Goal: Transaction & Acquisition: Purchase product/service

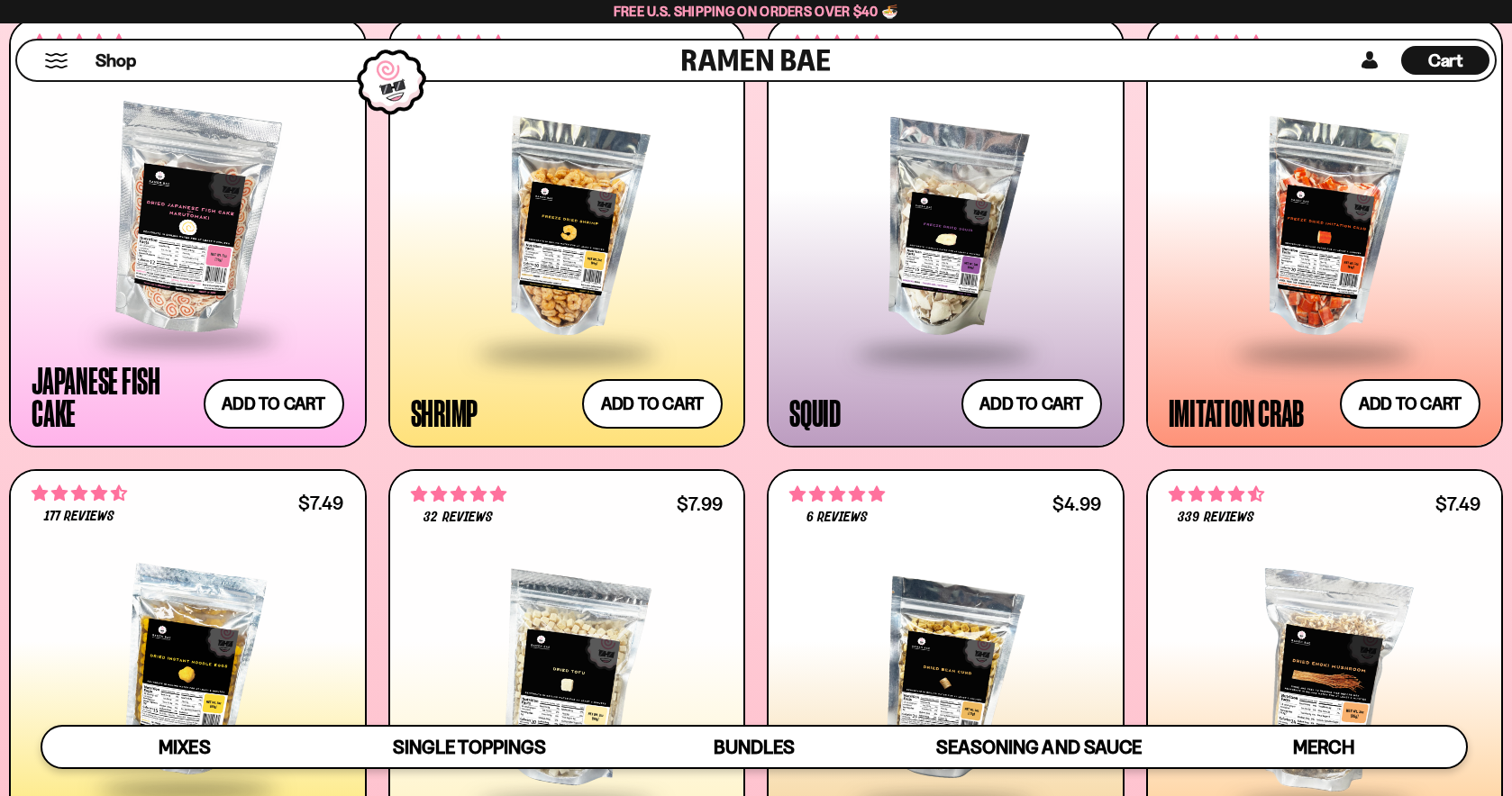
scroll to position [262, 0]
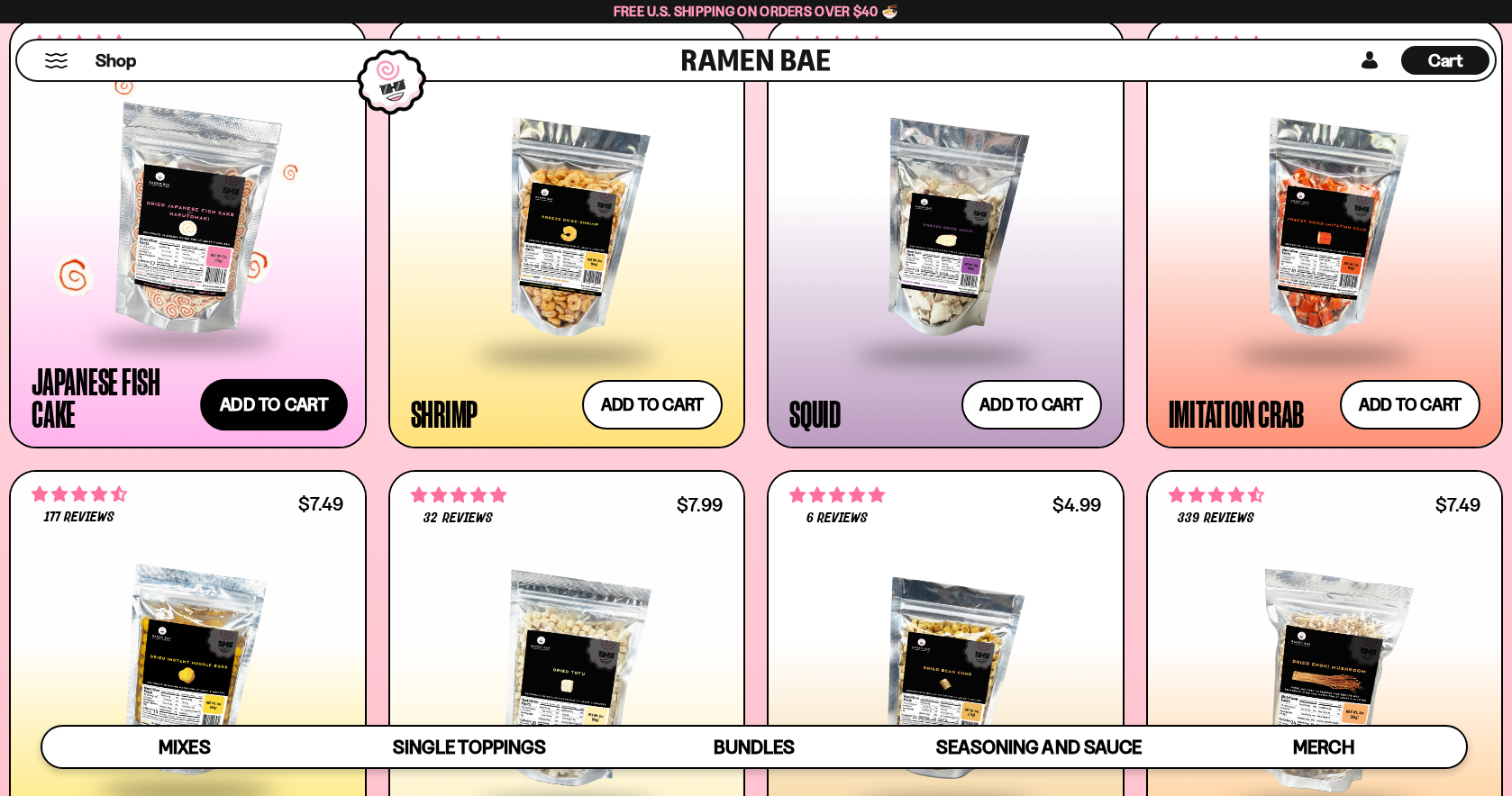
click at [270, 408] on button "Add to cart Add ― Regular price $9.99 Regular price Sale price $9.99 Unit price…" at bounding box center [274, 404] width 148 height 52
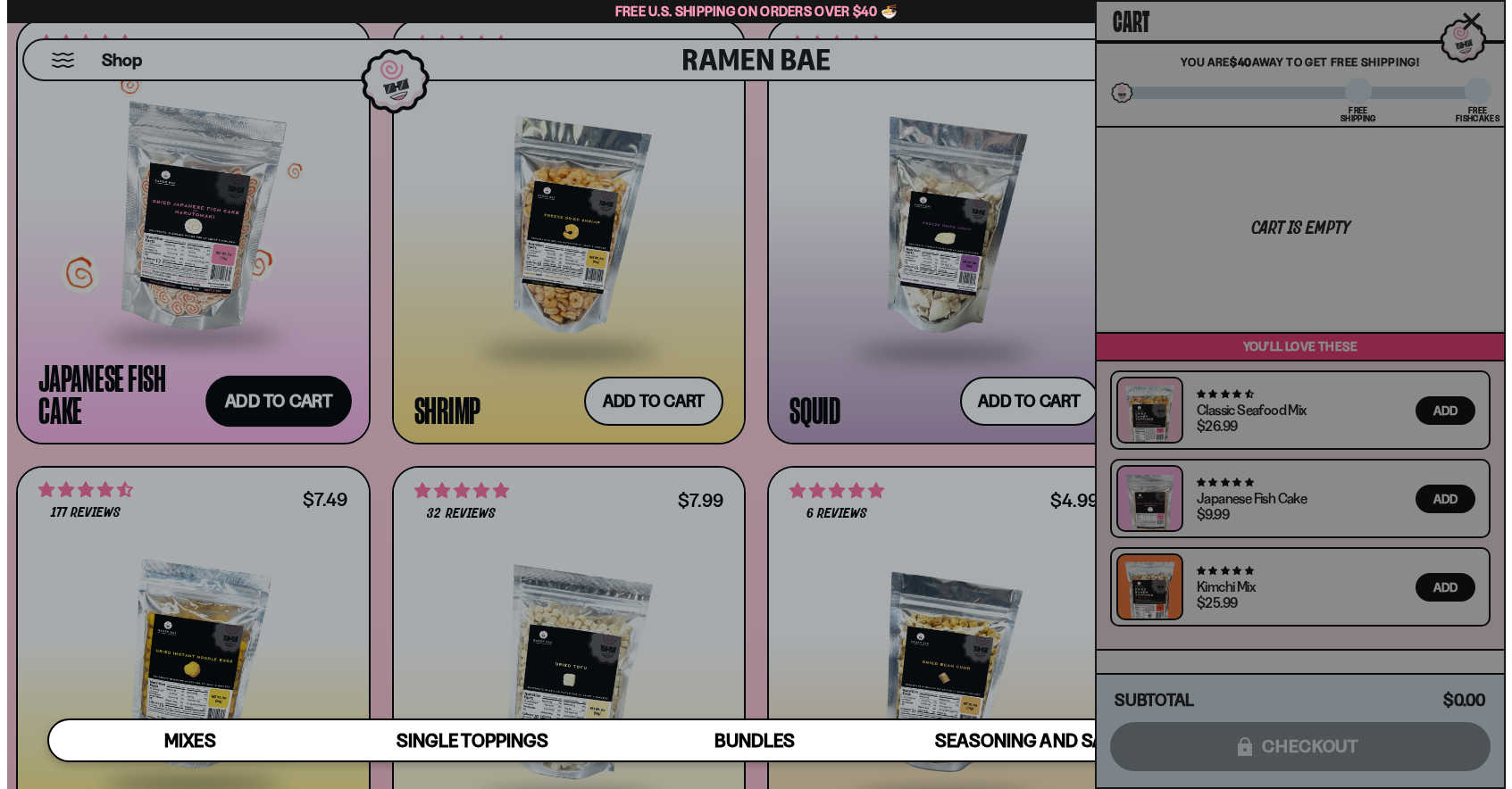
scroll to position [261, 0]
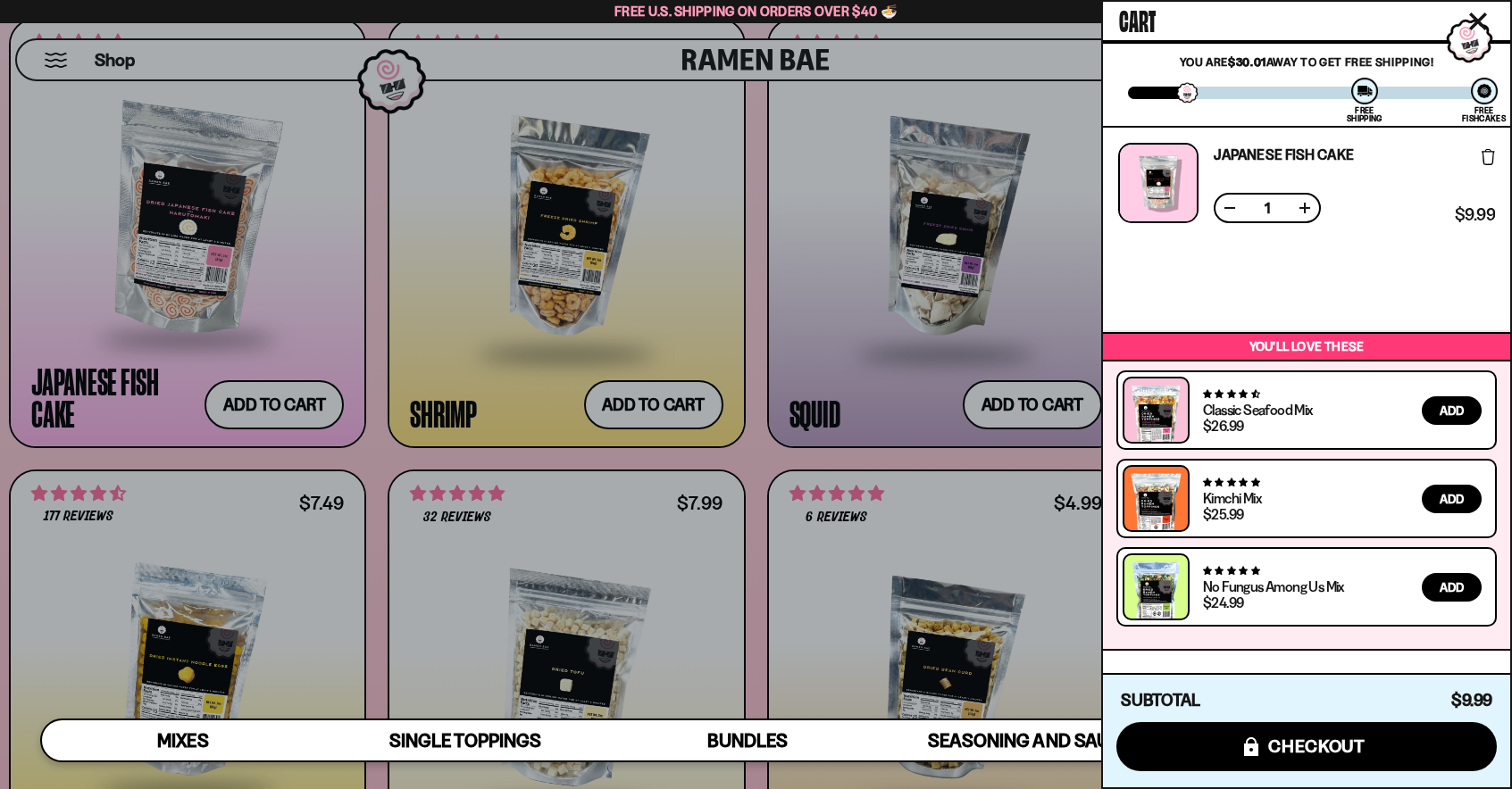
click at [764, 458] on div at bounding box center [756, 394] width 1512 height 789
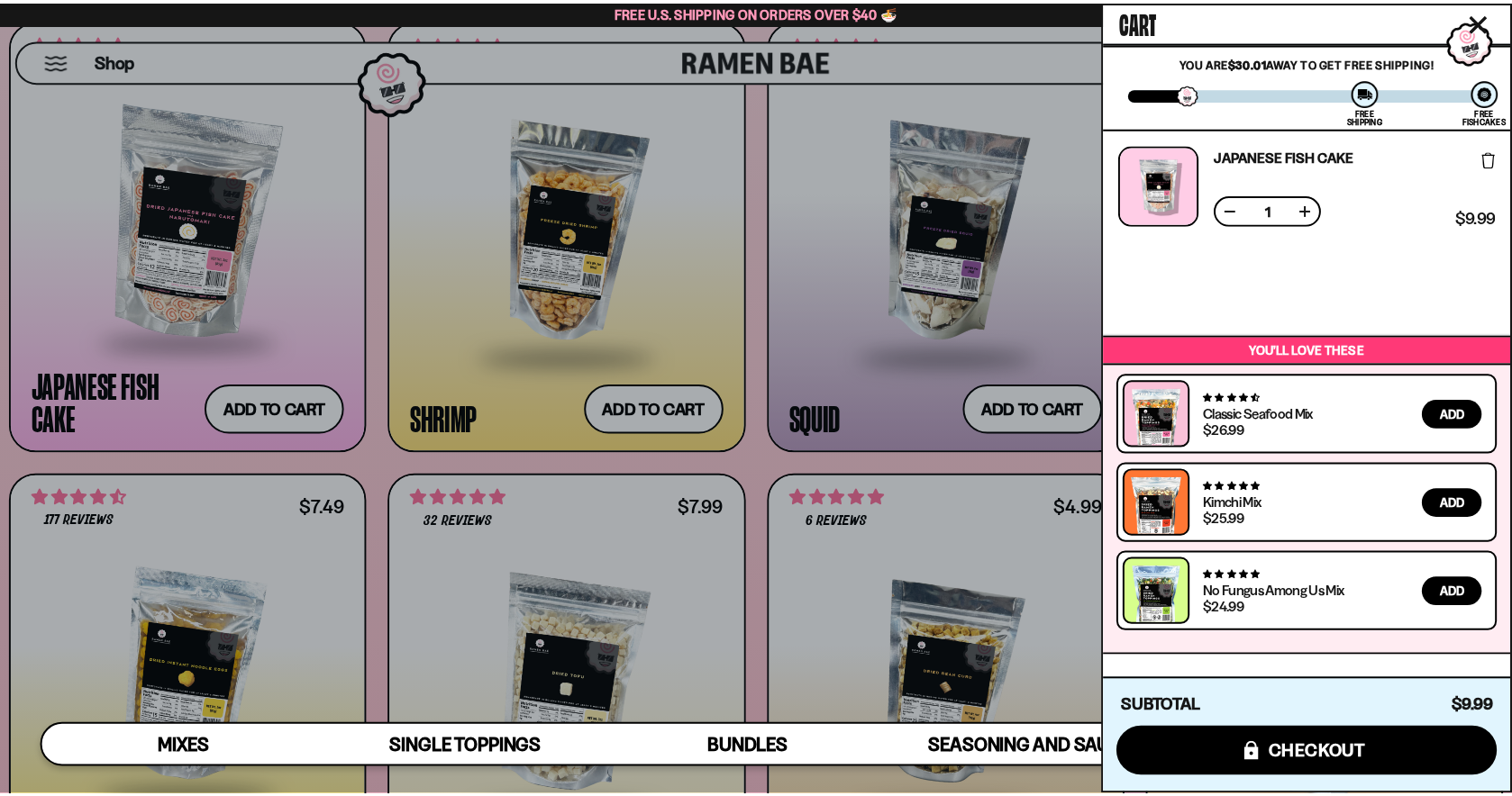
scroll to position [262, 0]
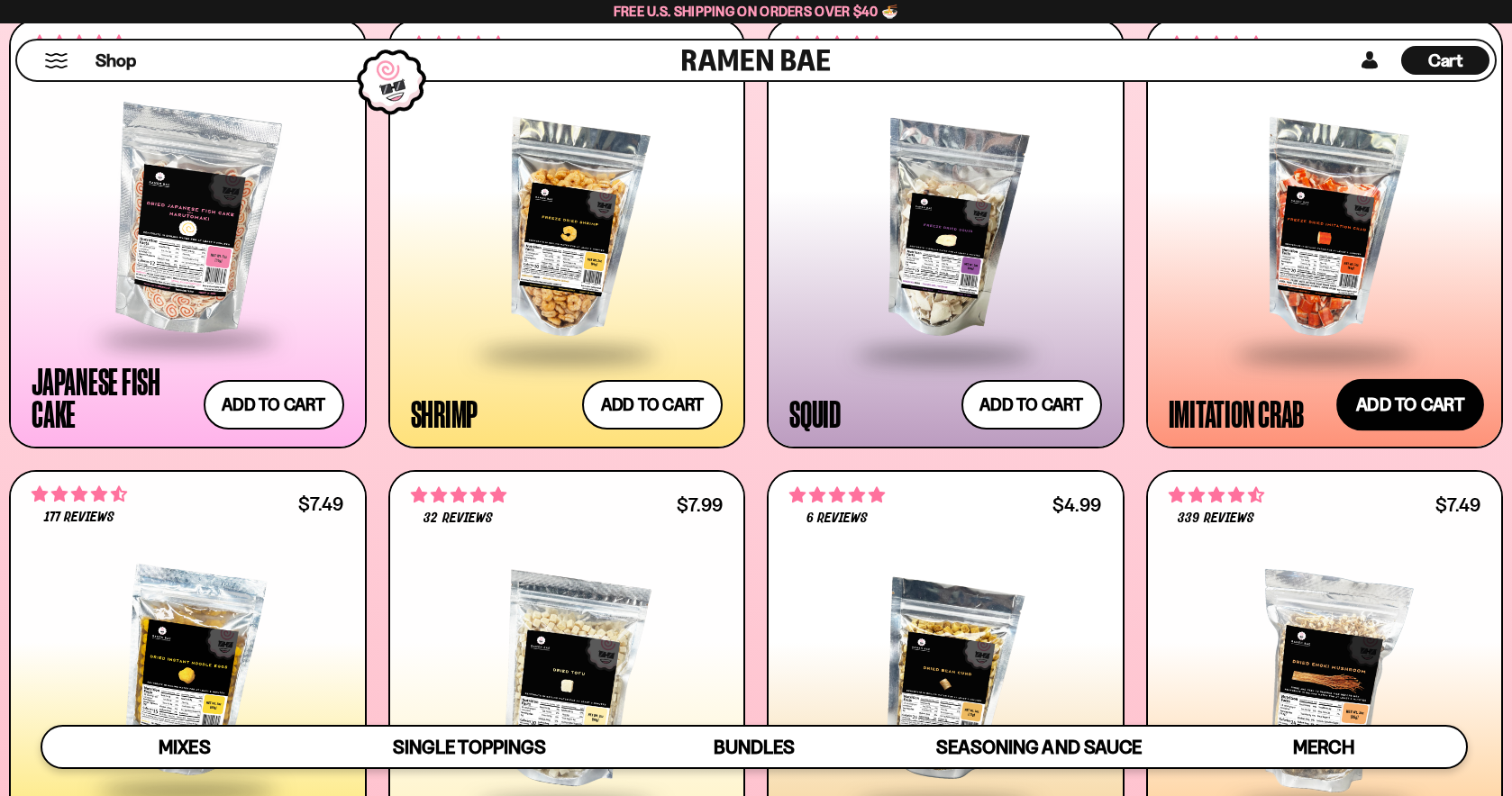
click at [1373, 416] on button "Add to cart Add ― Regular price $11.99 Regular price Sale price $11.99 Unit pri…" at bounding box center [1410, 404] width 148 height 52
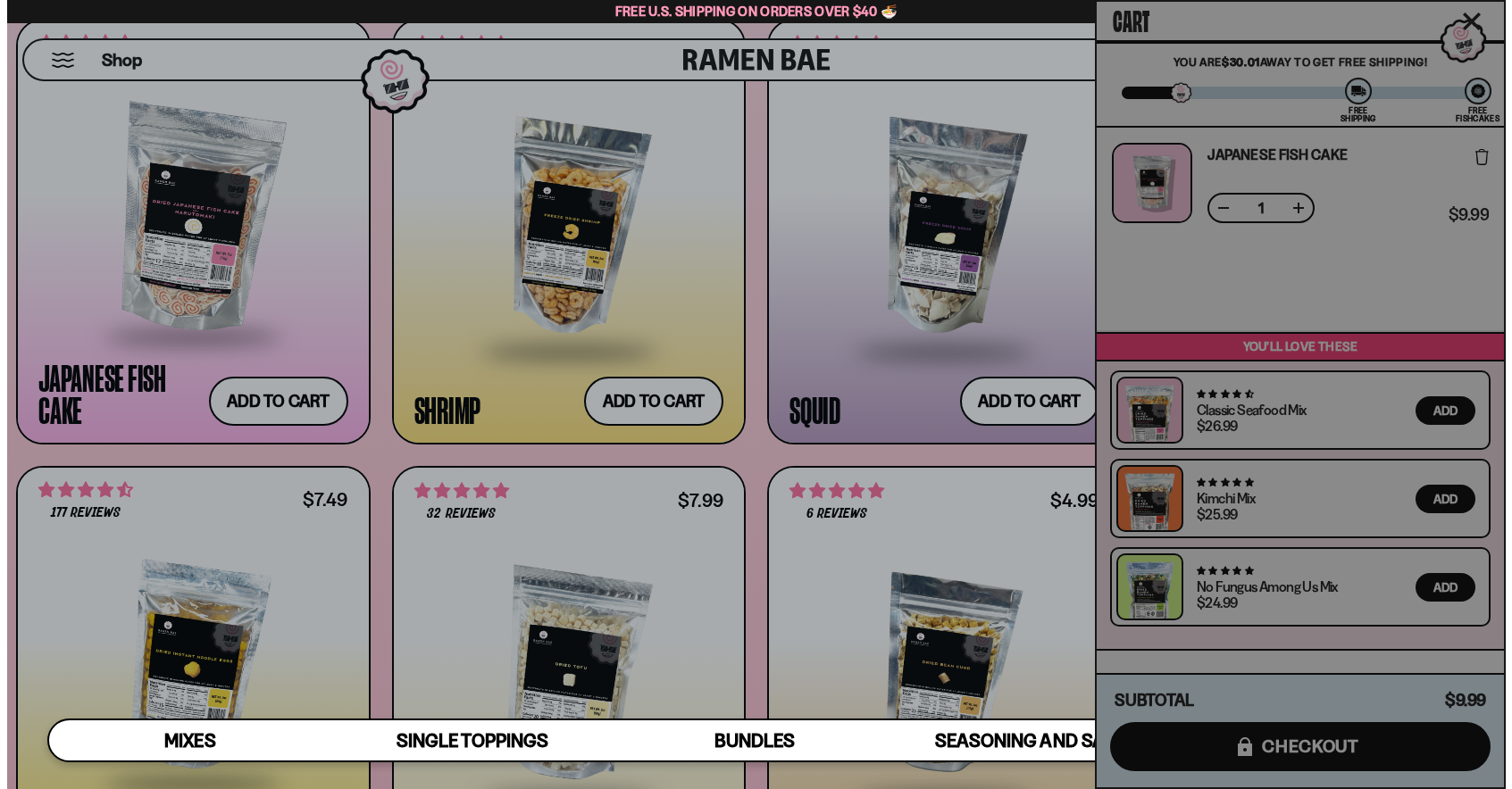
scroll to position [261, 0]
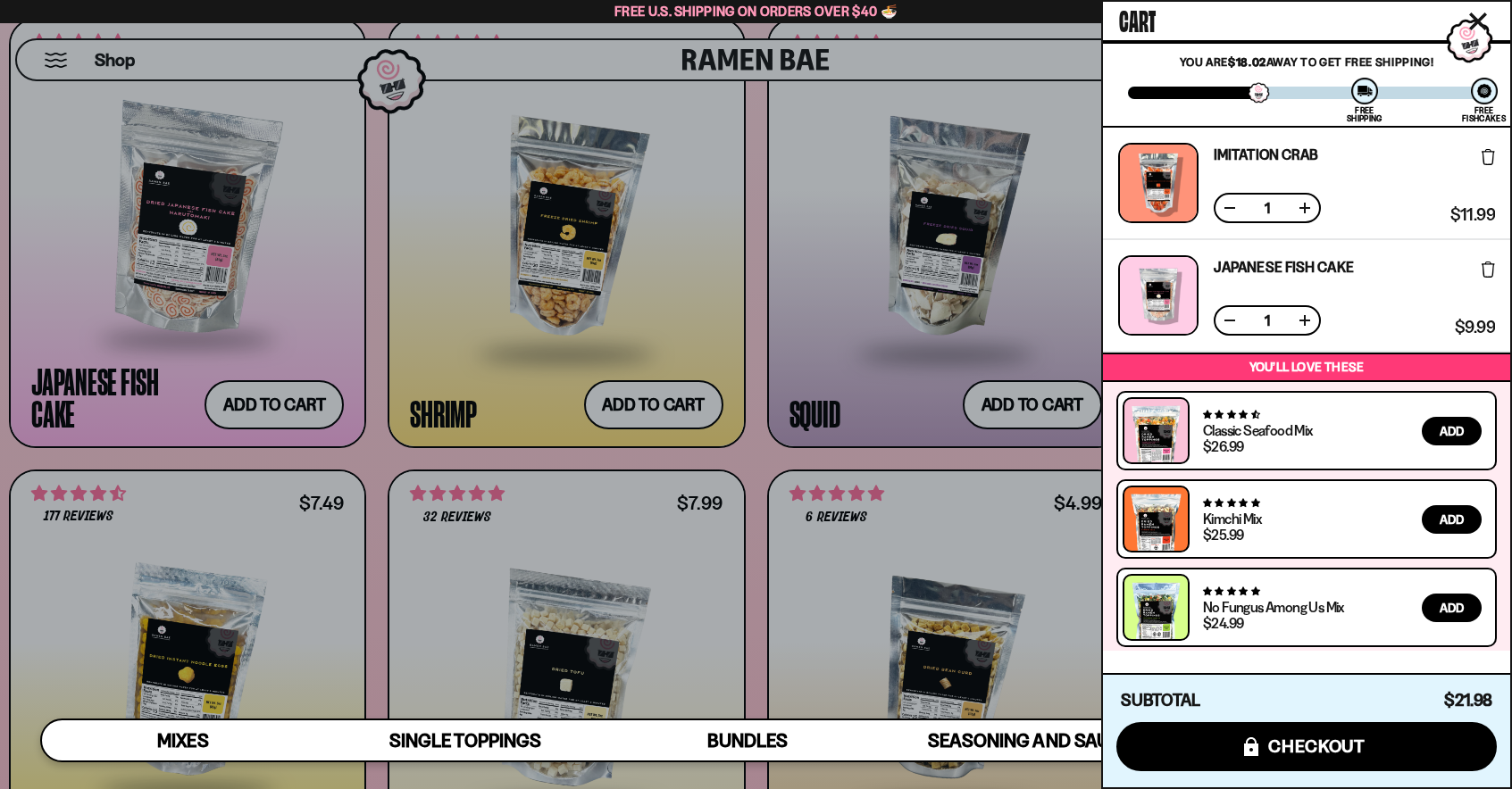
click at [1003, 408] on div at bounding box center [756, 394] width 1512 height 789
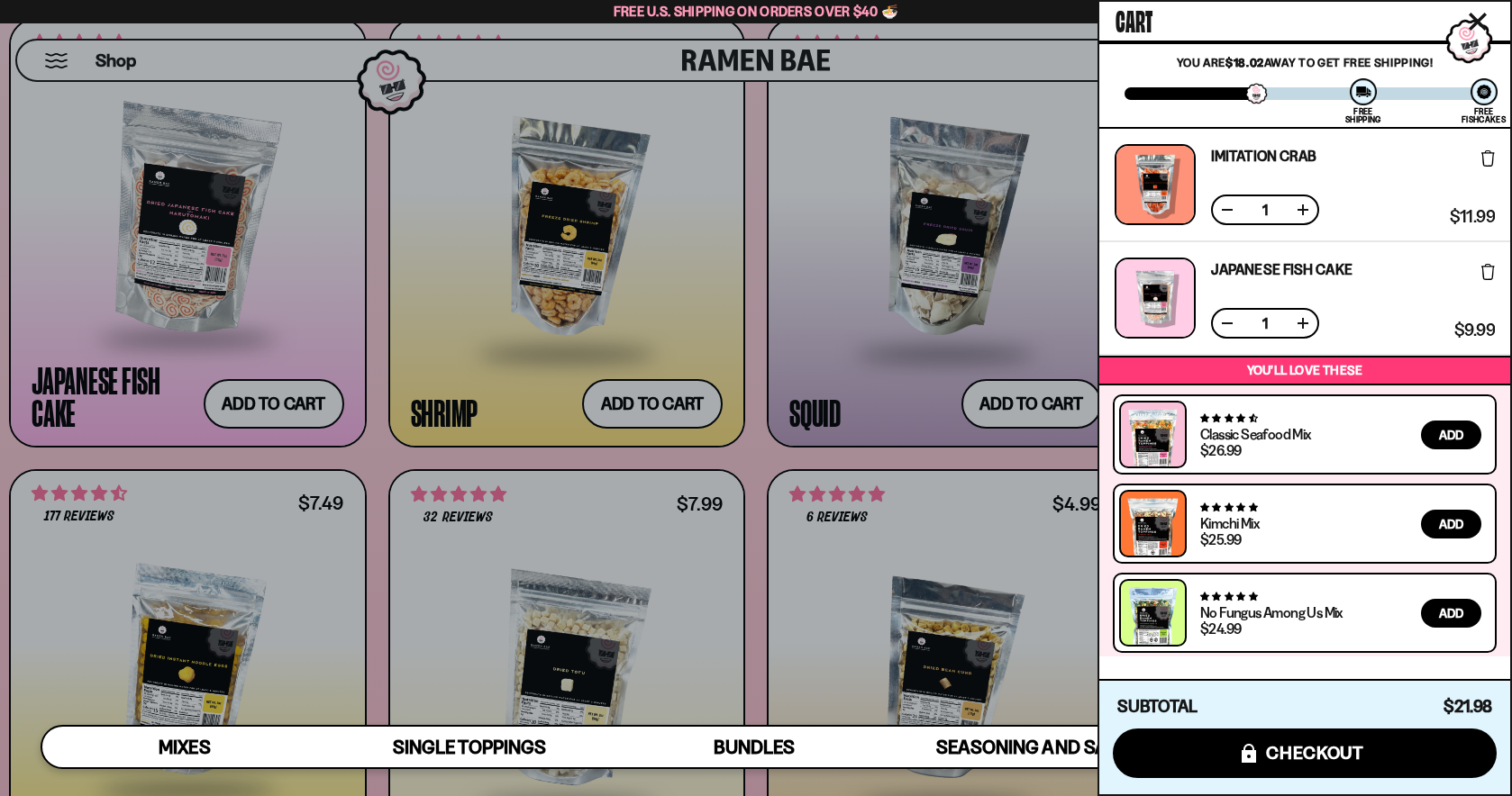
scroll to position [262, 0]
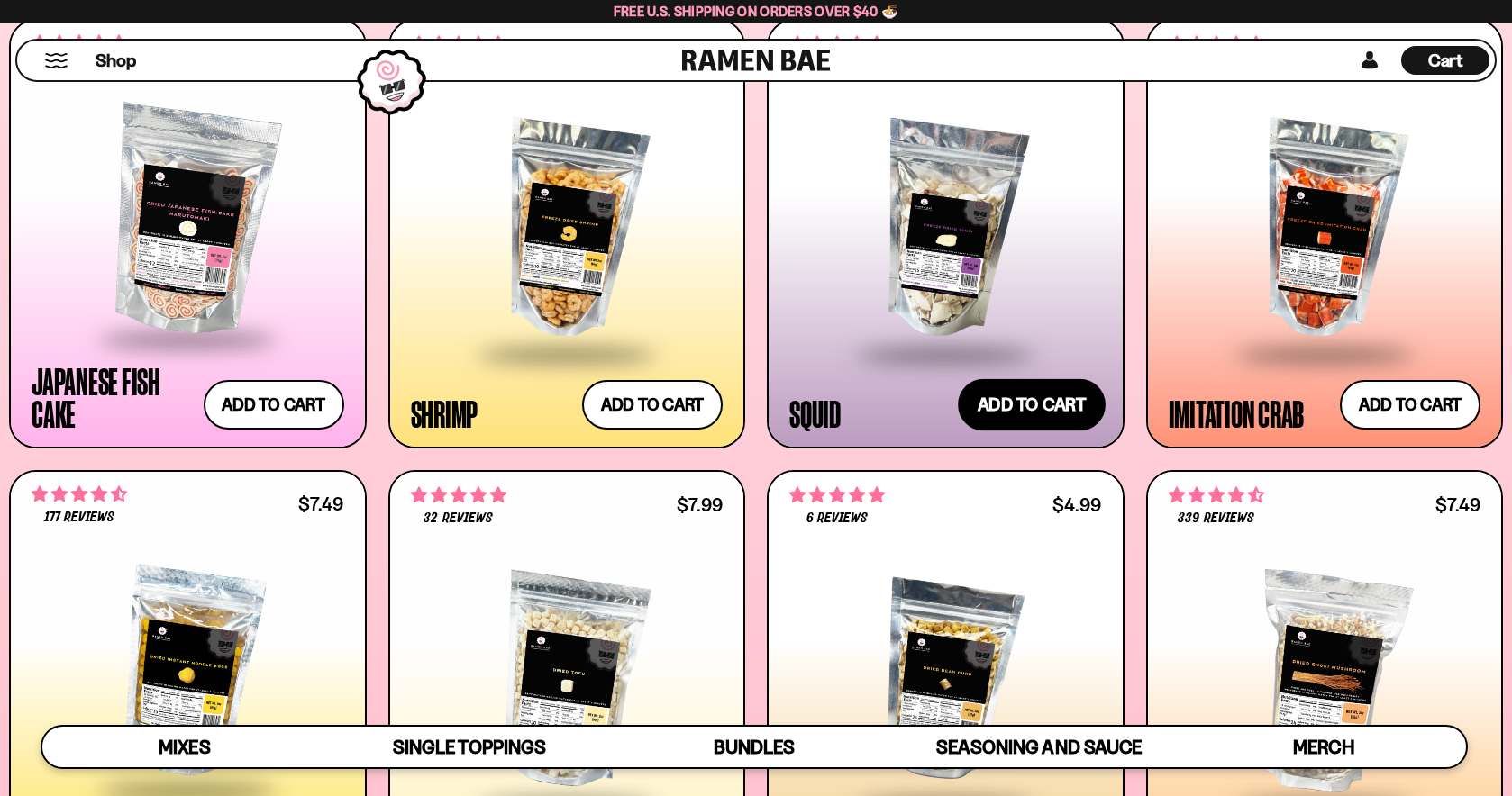
click at [1012, 404] on button "Add to cart Add ― Regular price $11.99 Regular price Sale price $11.99 Unit pri…" at bounding box center [1031, 404] width 148 height 52
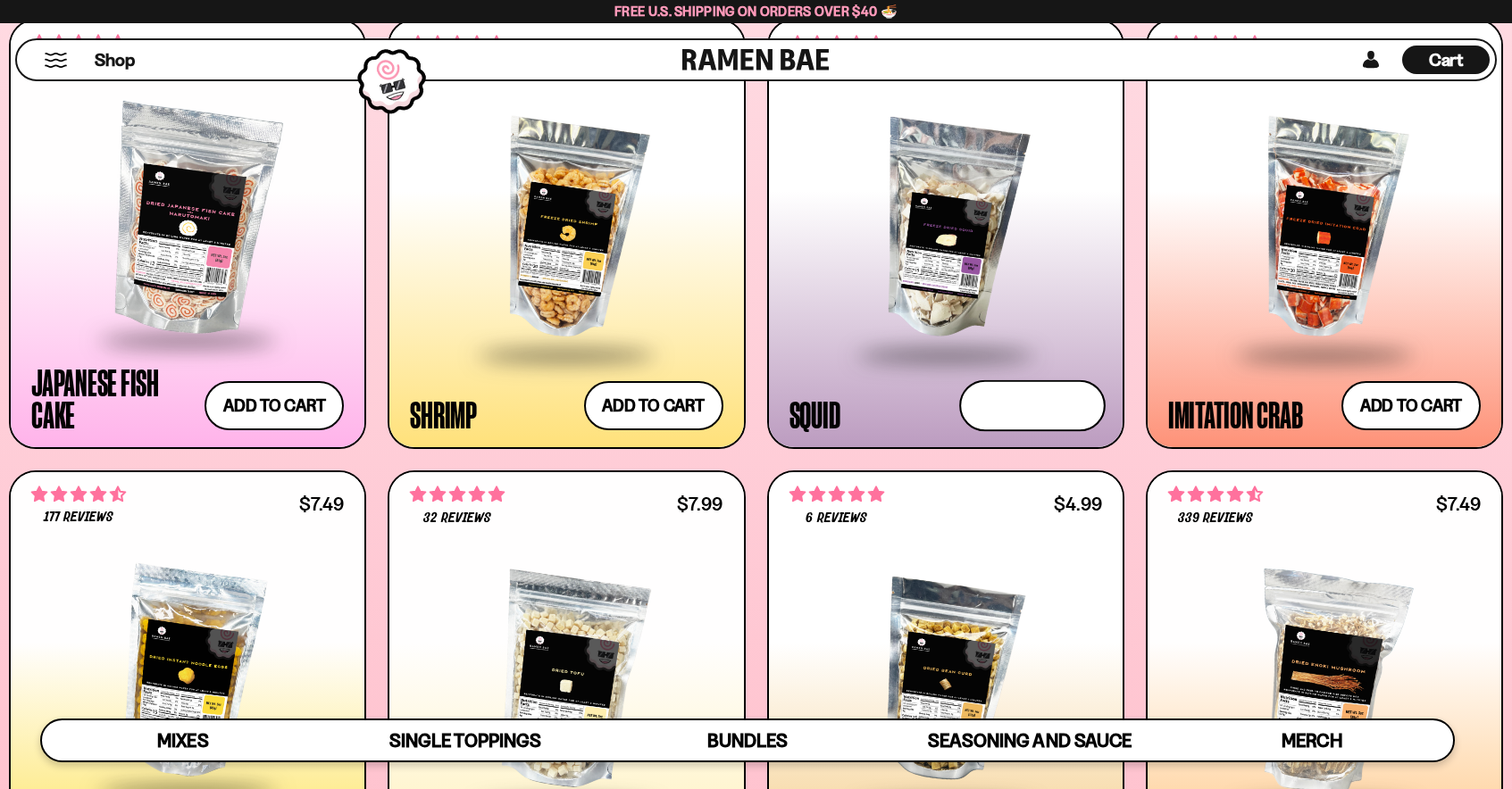
scroll to position [261, 0]
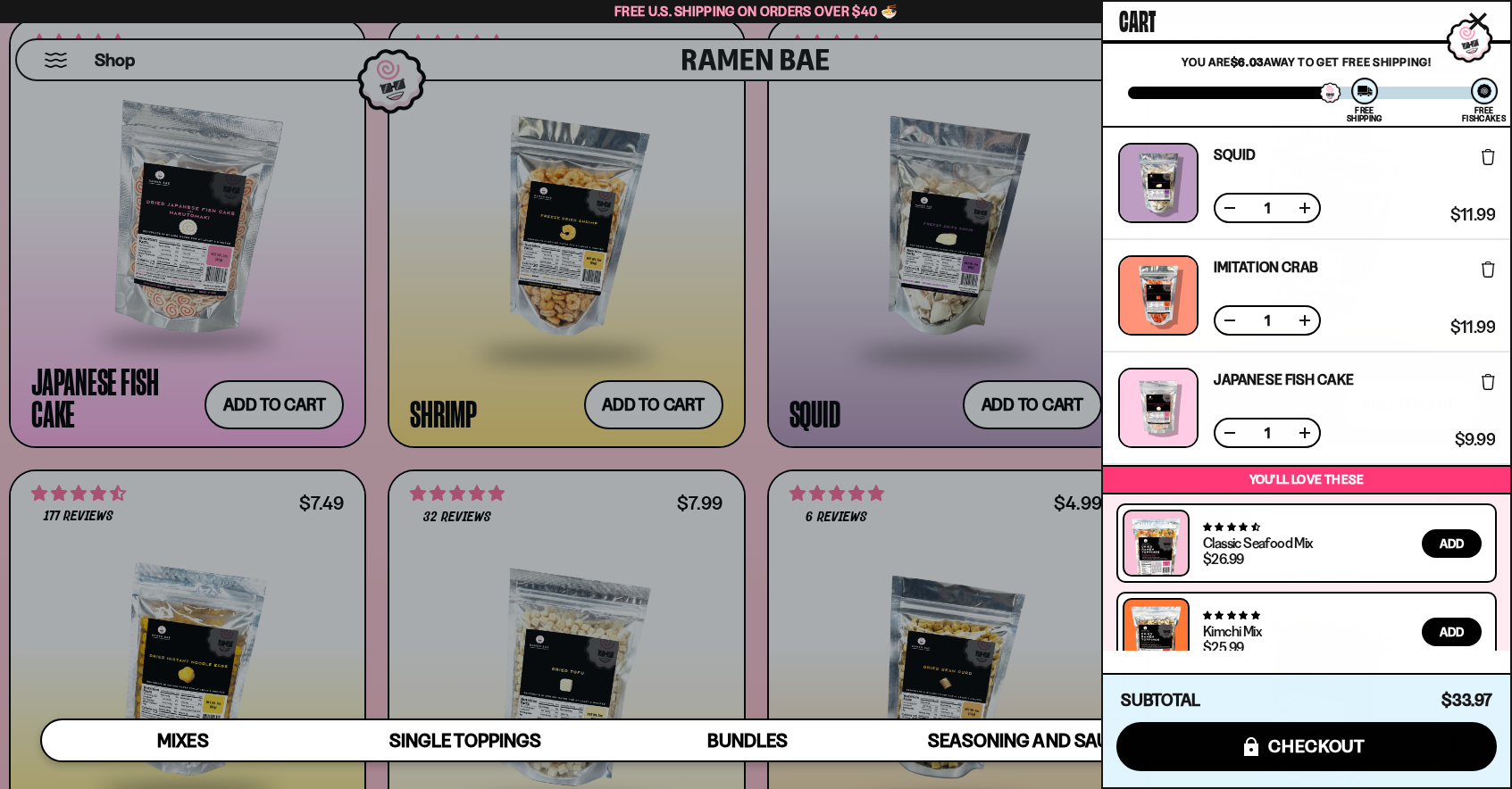
click at [750, 432] on div at bounding box center [756, 394] width 1512 height 789
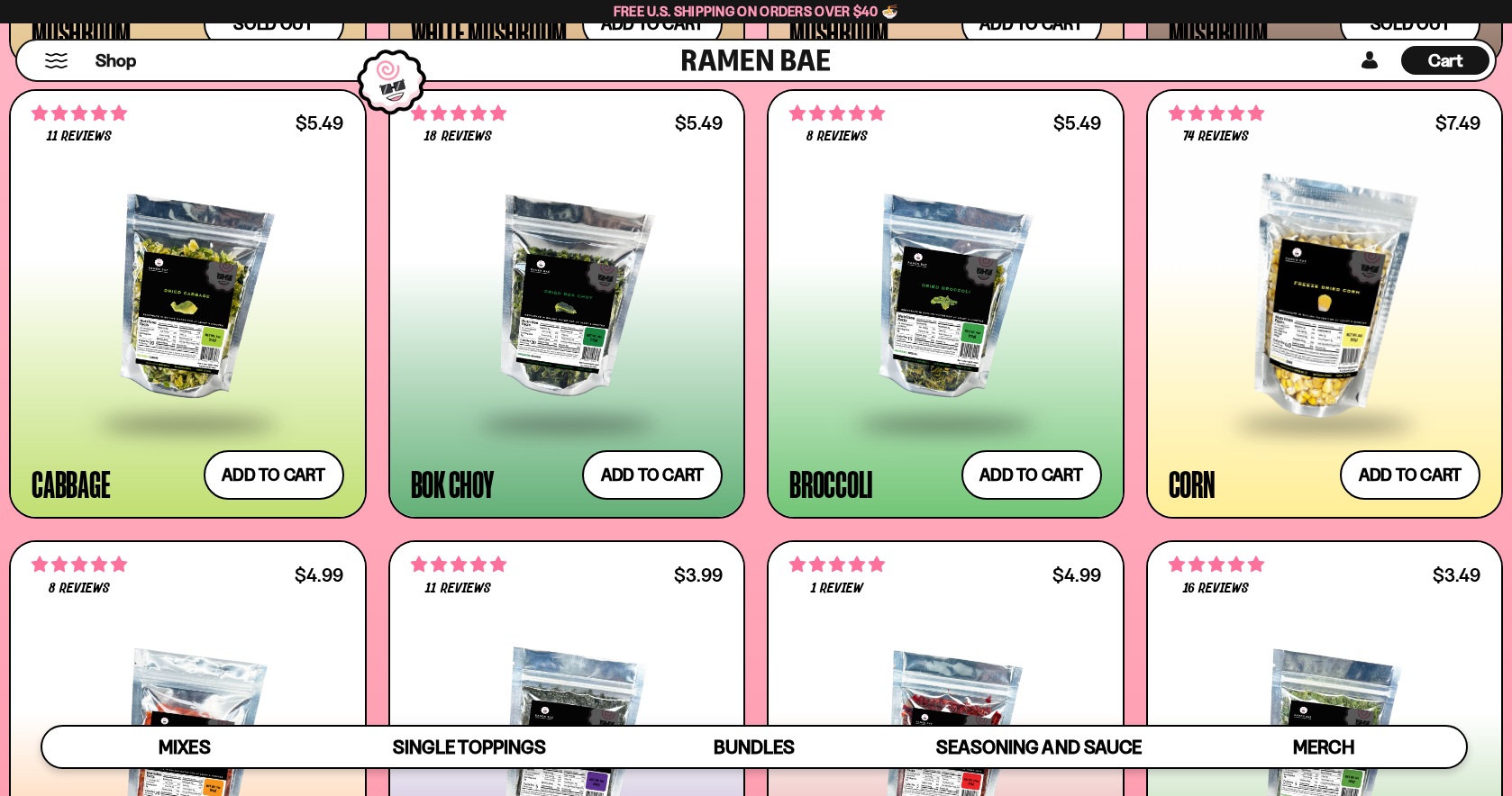
scroll to position [2822, 0]
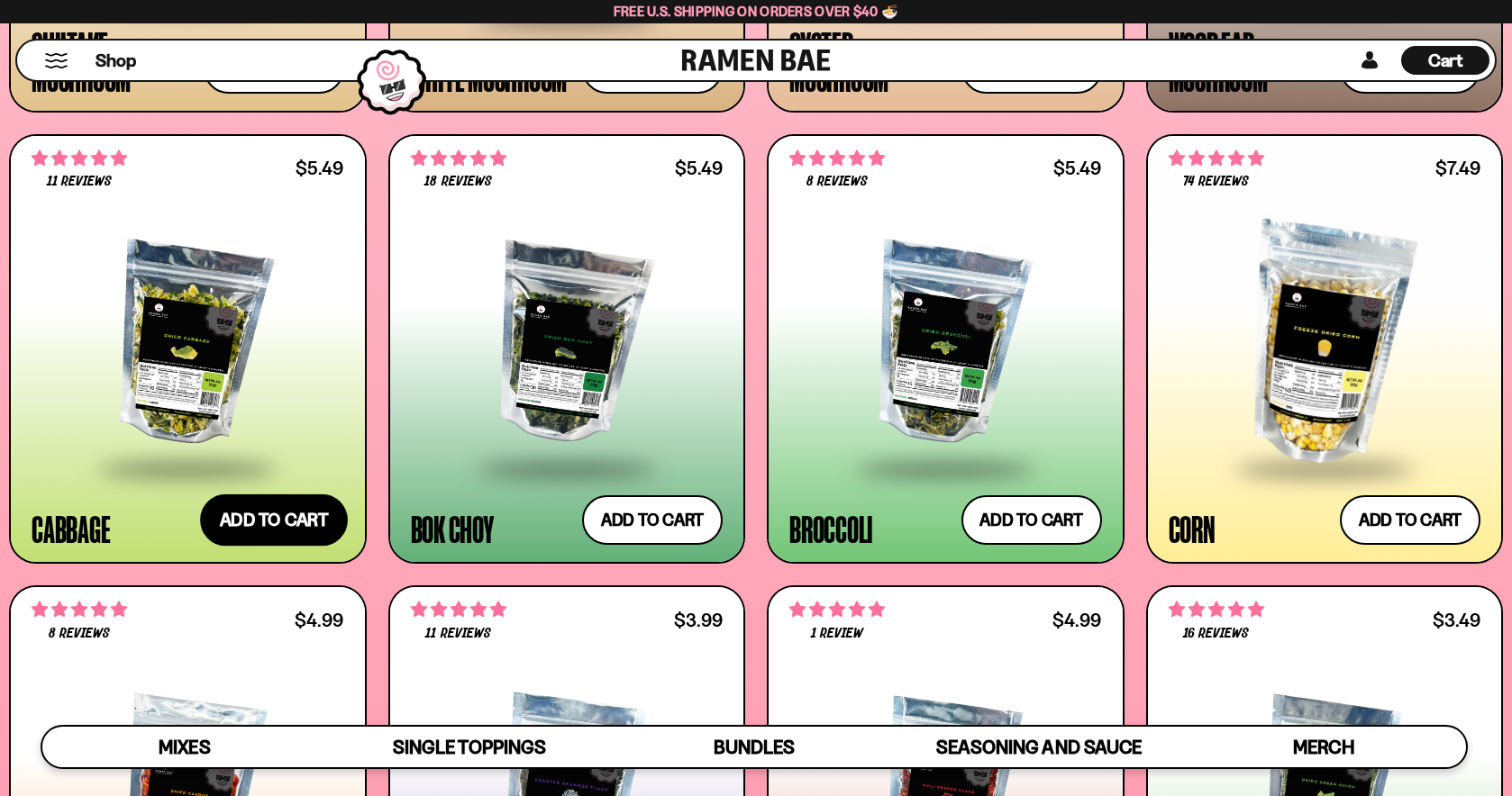
click at [313, 523] on button "Add to cart Add ― Regular price $5.49 Regular price Sale price $5.49 Unit price…" at bounding box center [274, 520] width 148 height 52
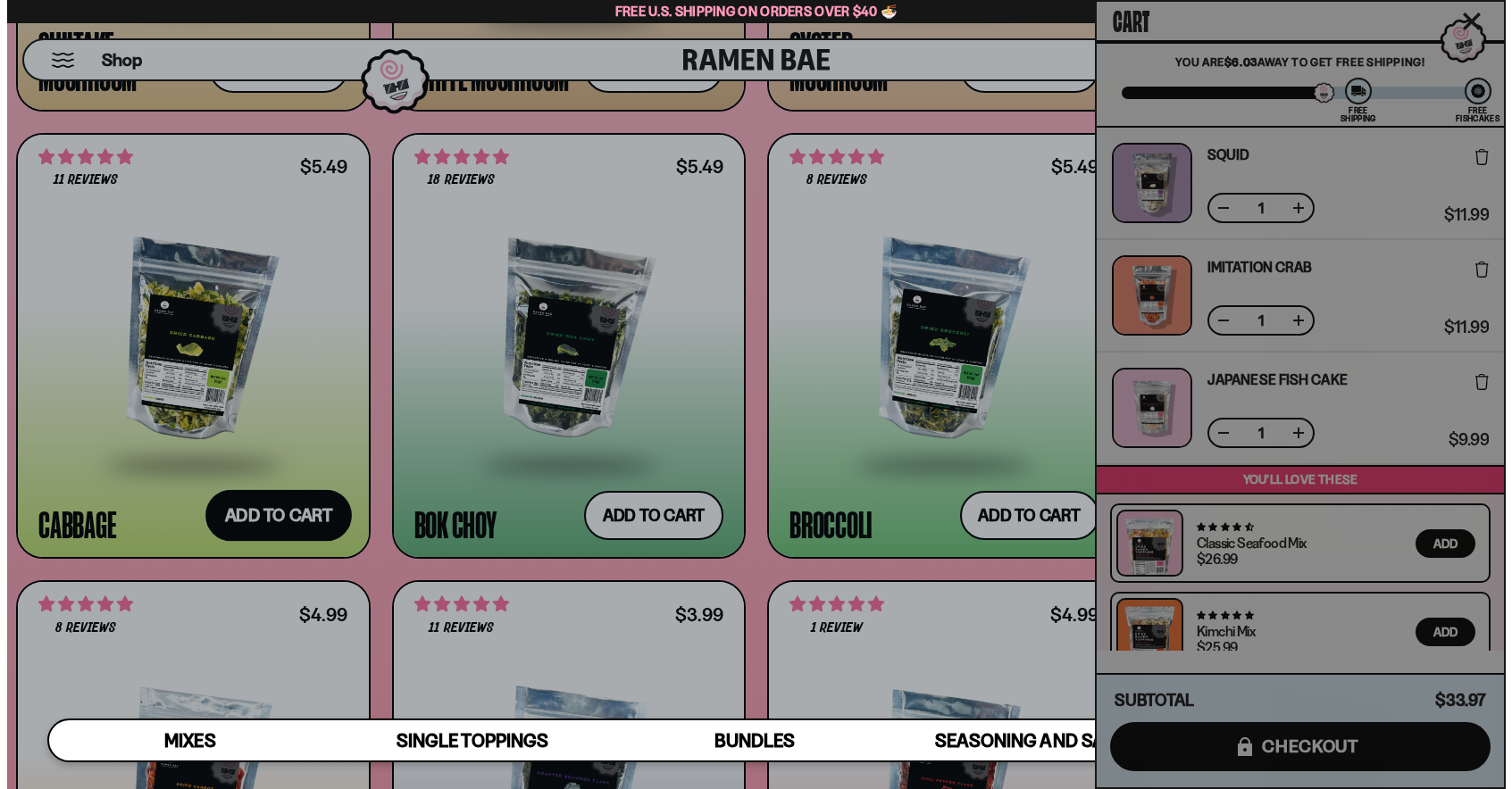
scroll to position [261, 0]
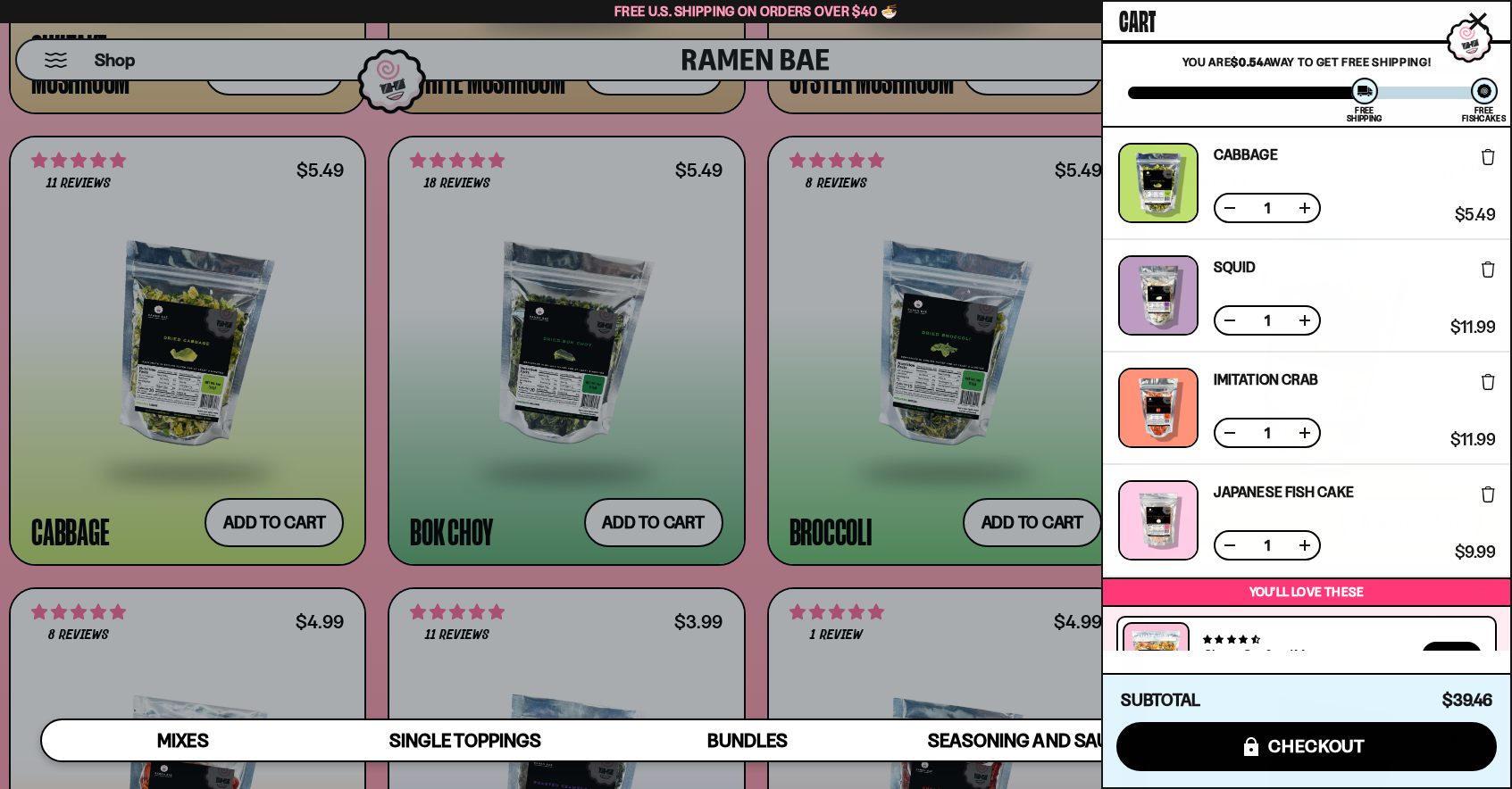
click at [613, 534] on div at bounding box center [756, 394] width 1512 height 789
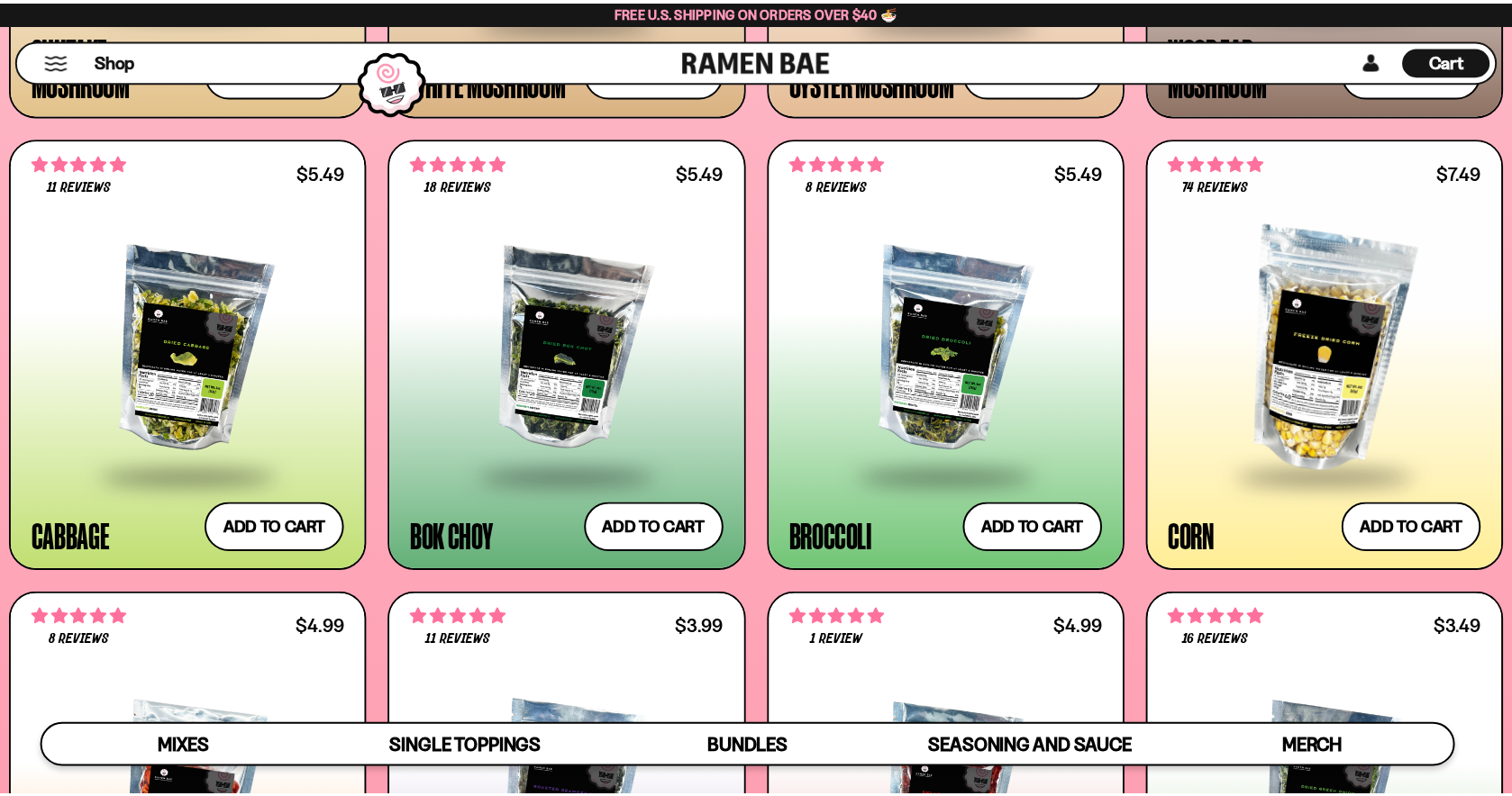
scroll to position [262, 0]
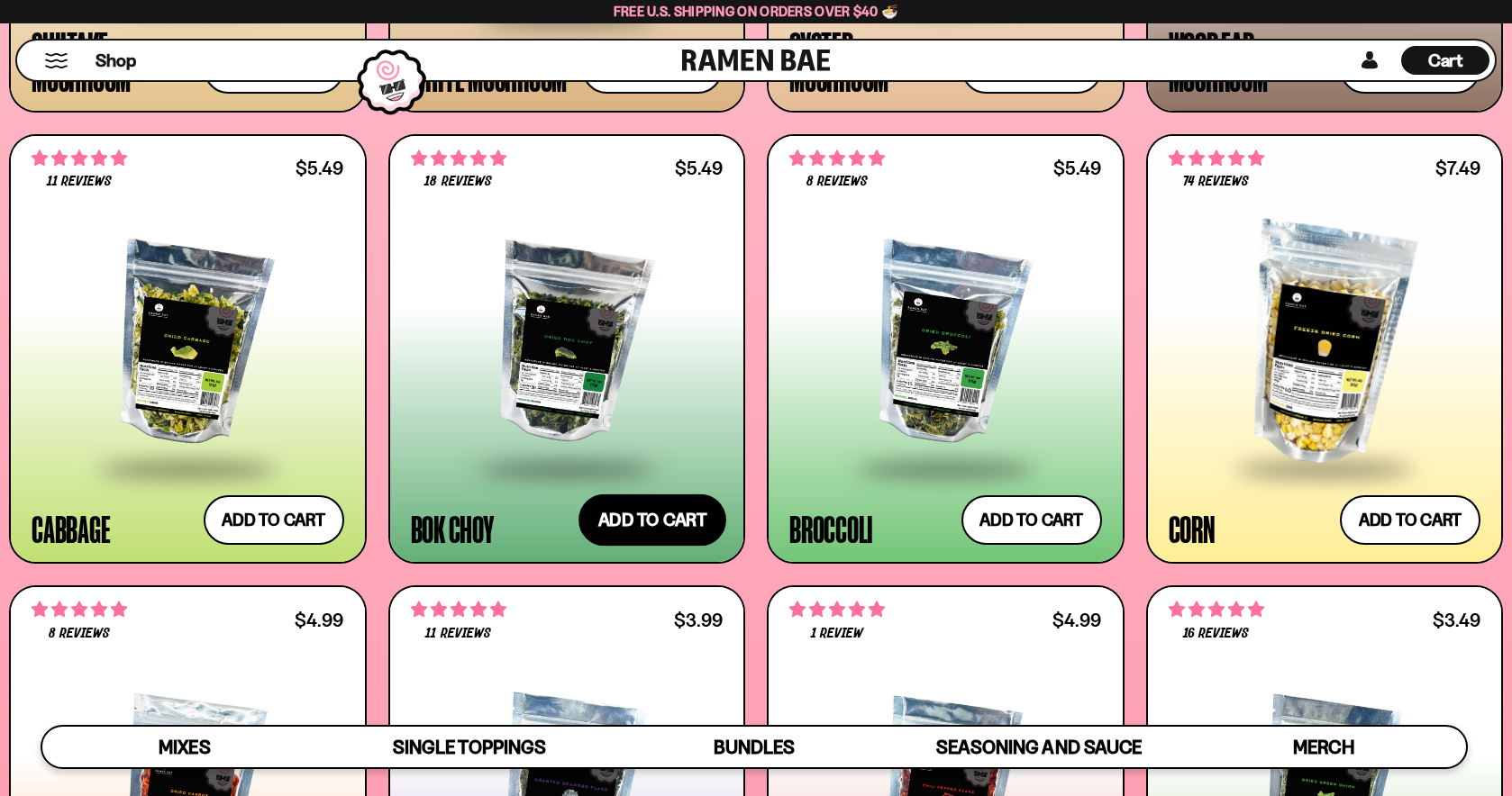
click at [669, 526] on button "Add to cart Add ― Regular price $5.49 Regular price Sale price $5.49 Unit price…" at bounding box center [652, 520] width 148 height 52
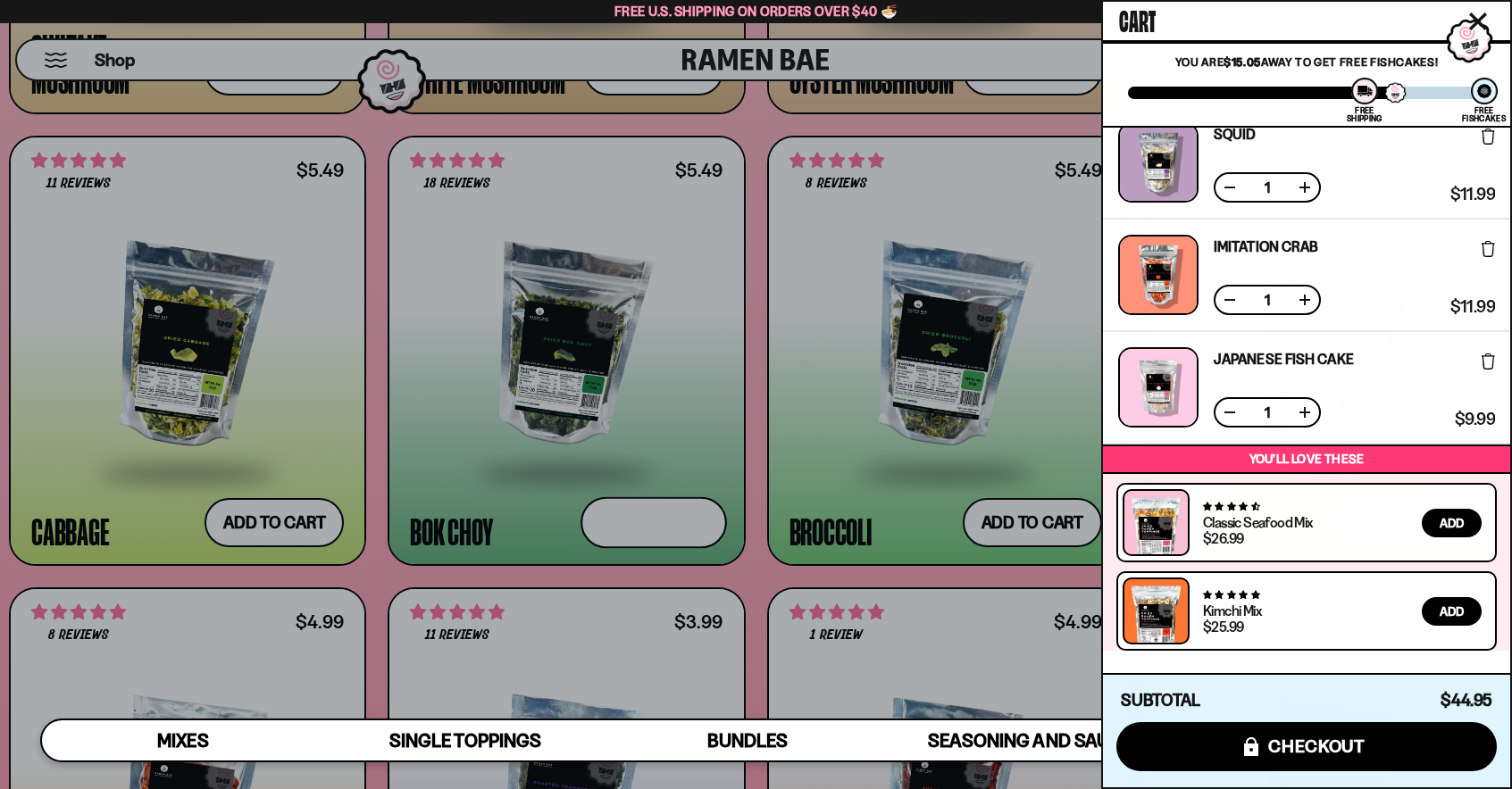
scroll to position [358, 0]
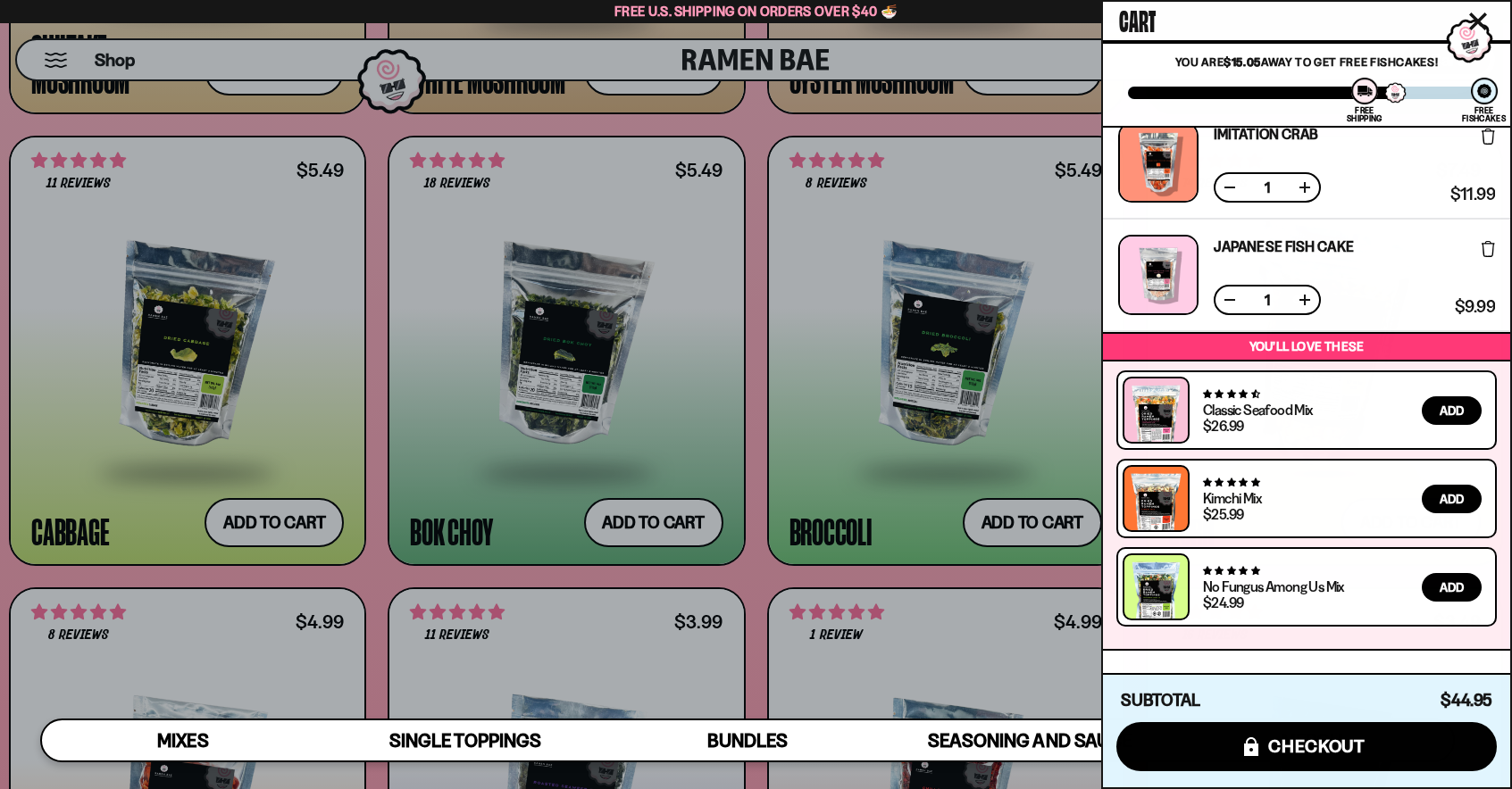
click at [677, 340] on div at bounding box center [756, 394] width 1512 height 789
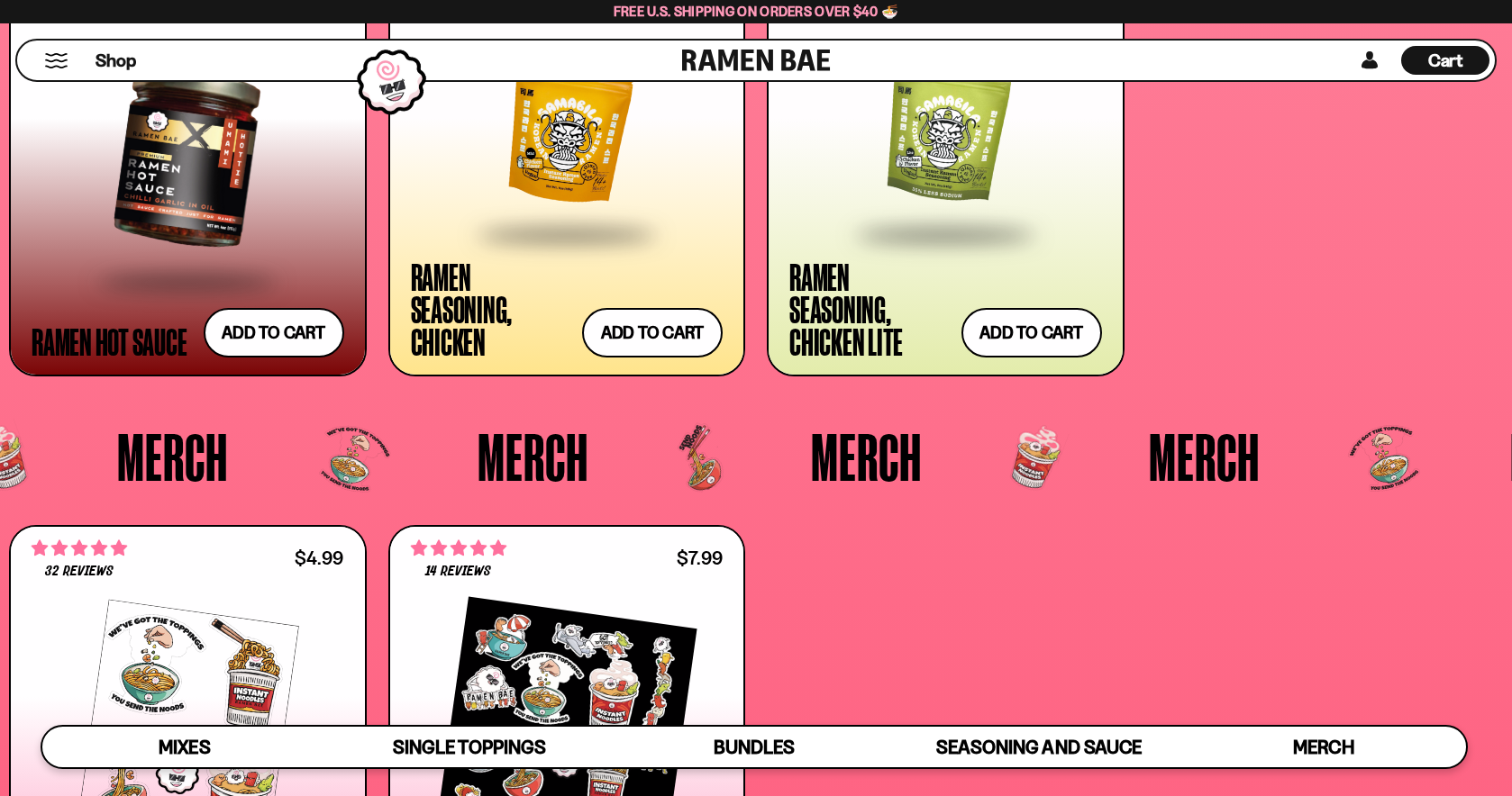
scroll to position [4868, 0]
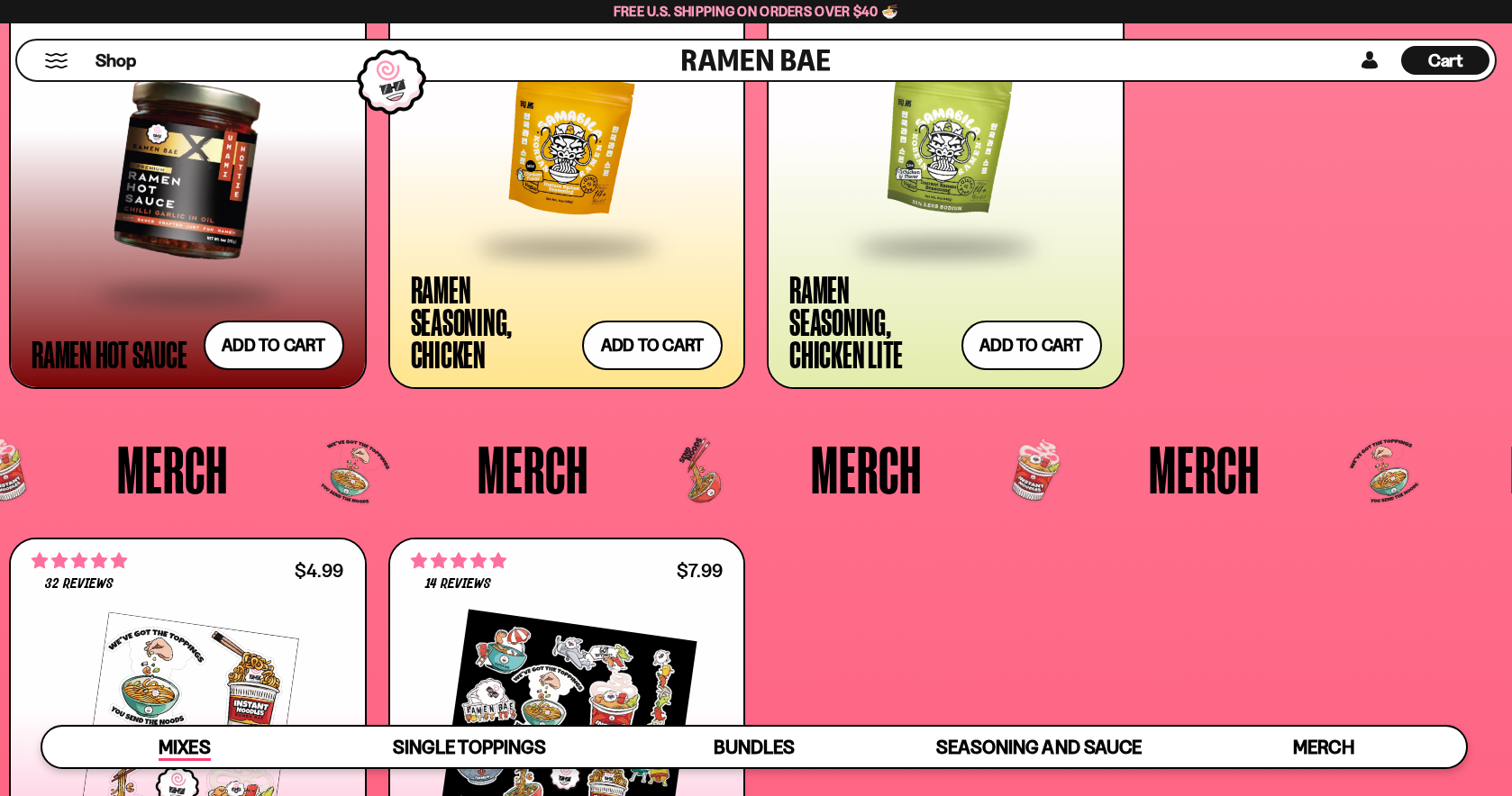
click at [186, 736] on span "Mixes" at bounding box center [184, 749] width 51 height 26
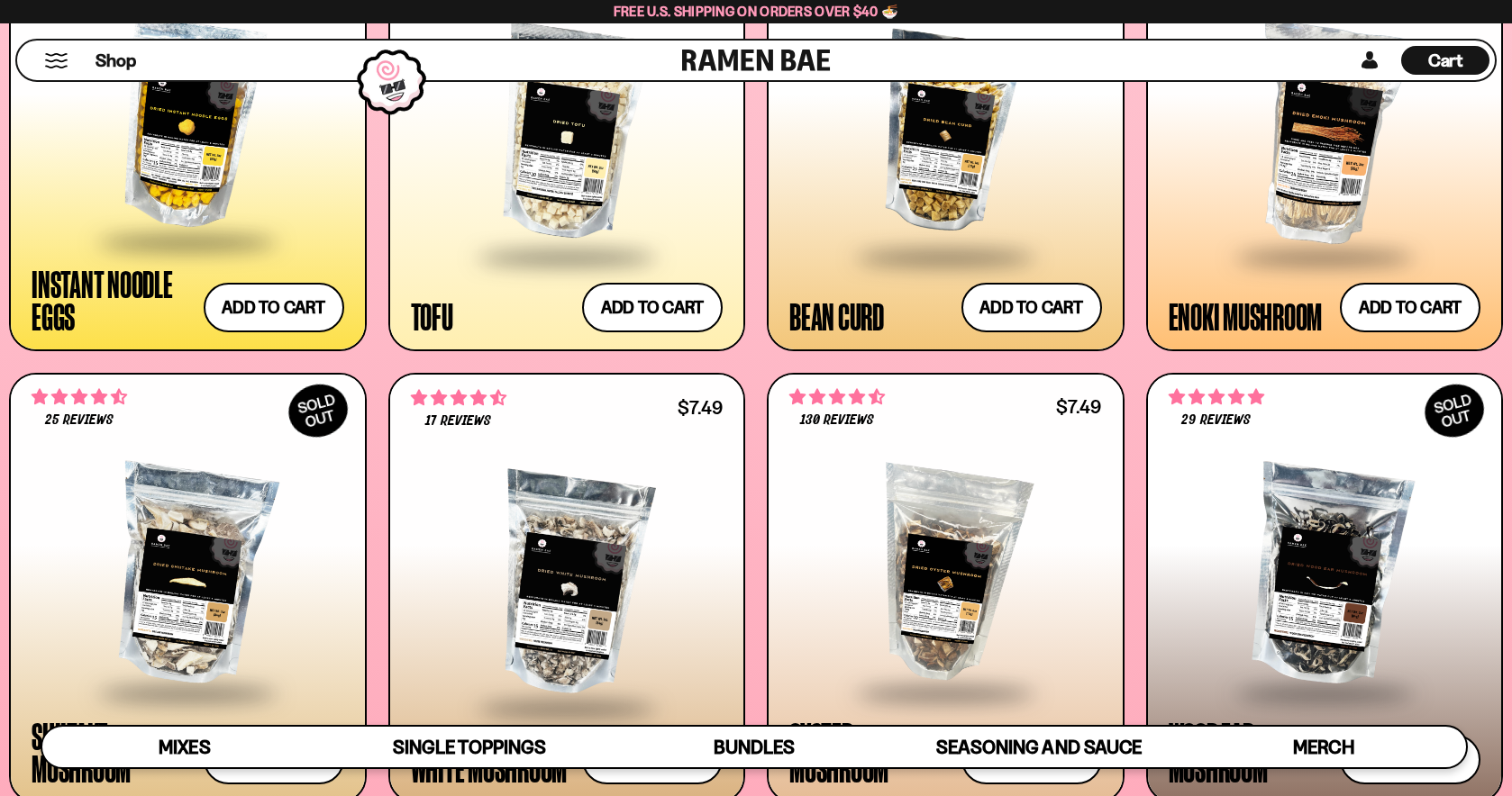
scroll to position [2735, 0]
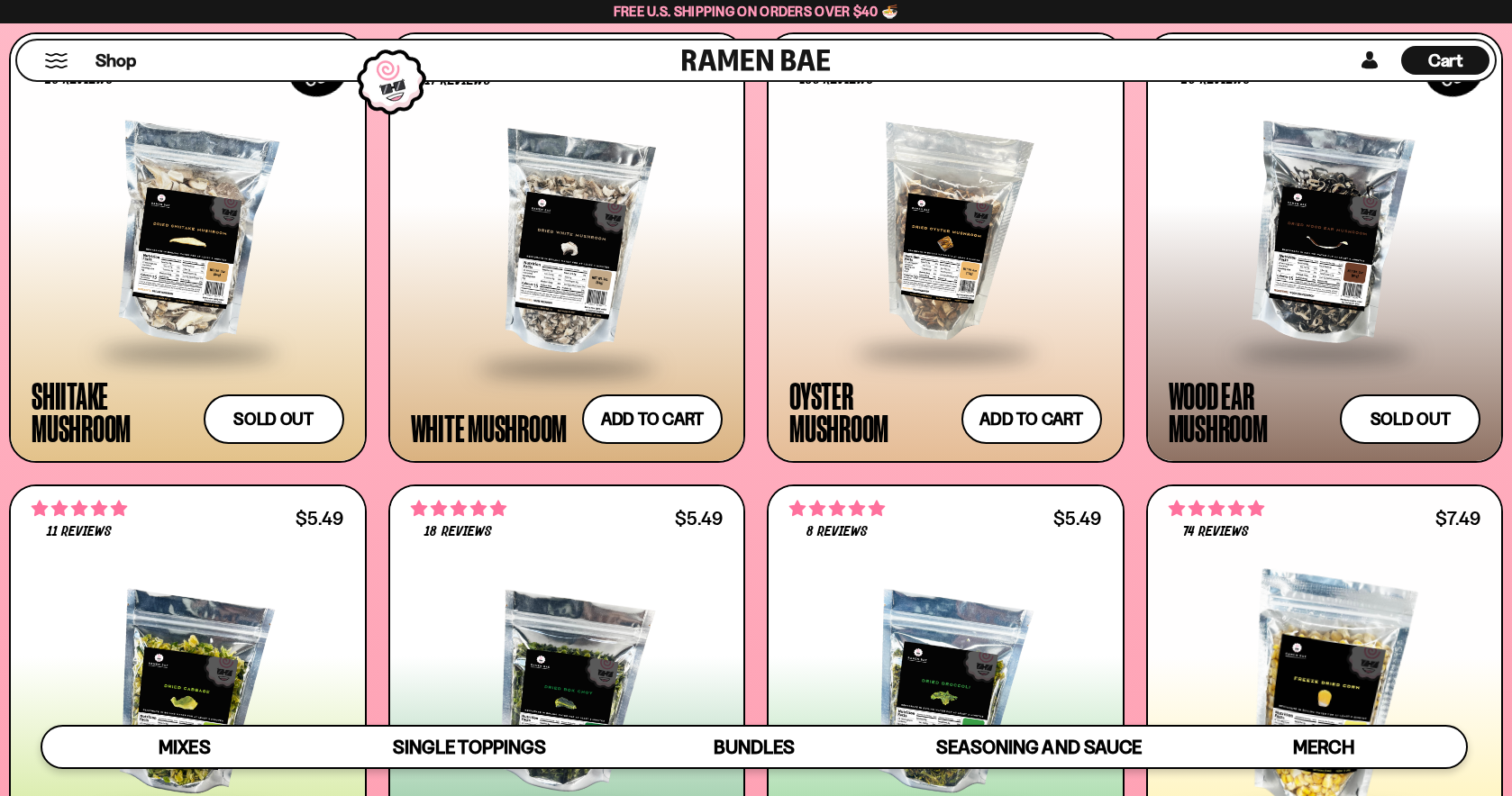
click at [594, 275] on div at bounding box center [567, 244] width 312 height 243
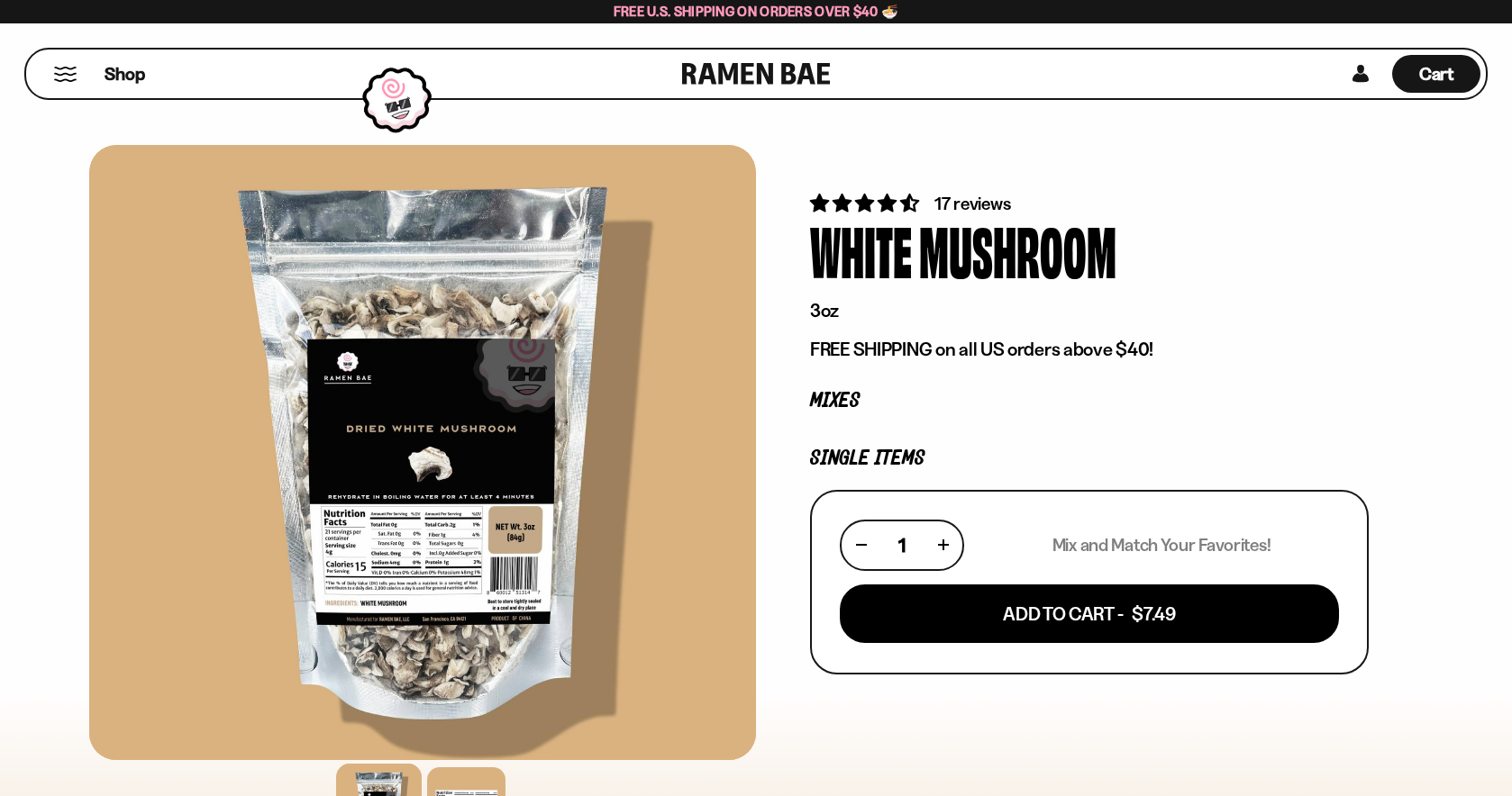
click at [427, 457] on div at bounding box center [423, 452] width 667 height 615
click at [412, 504] on div at bounding box center [423, 452] width 667 height 615
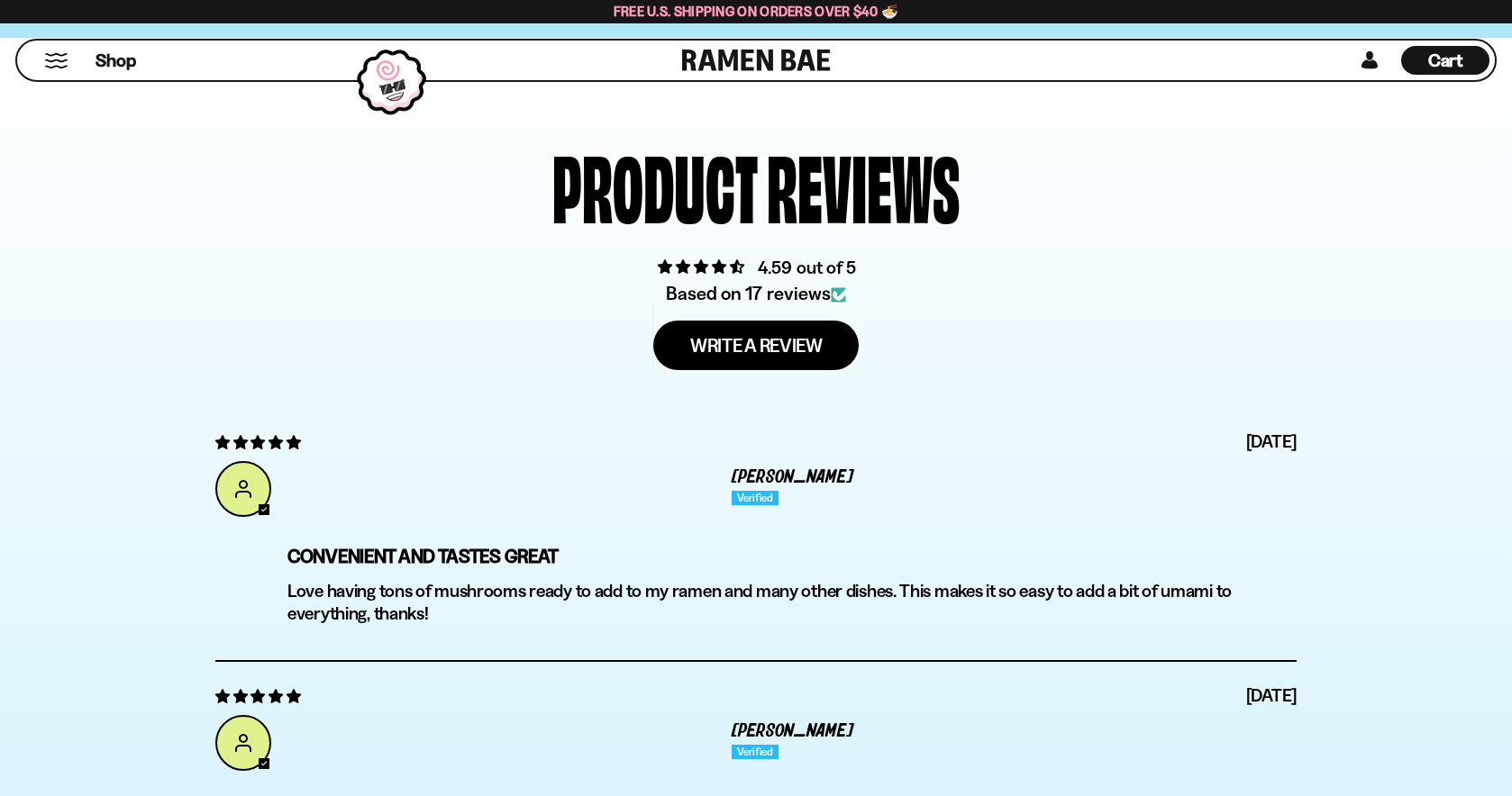
scroll to position [5415, 0]
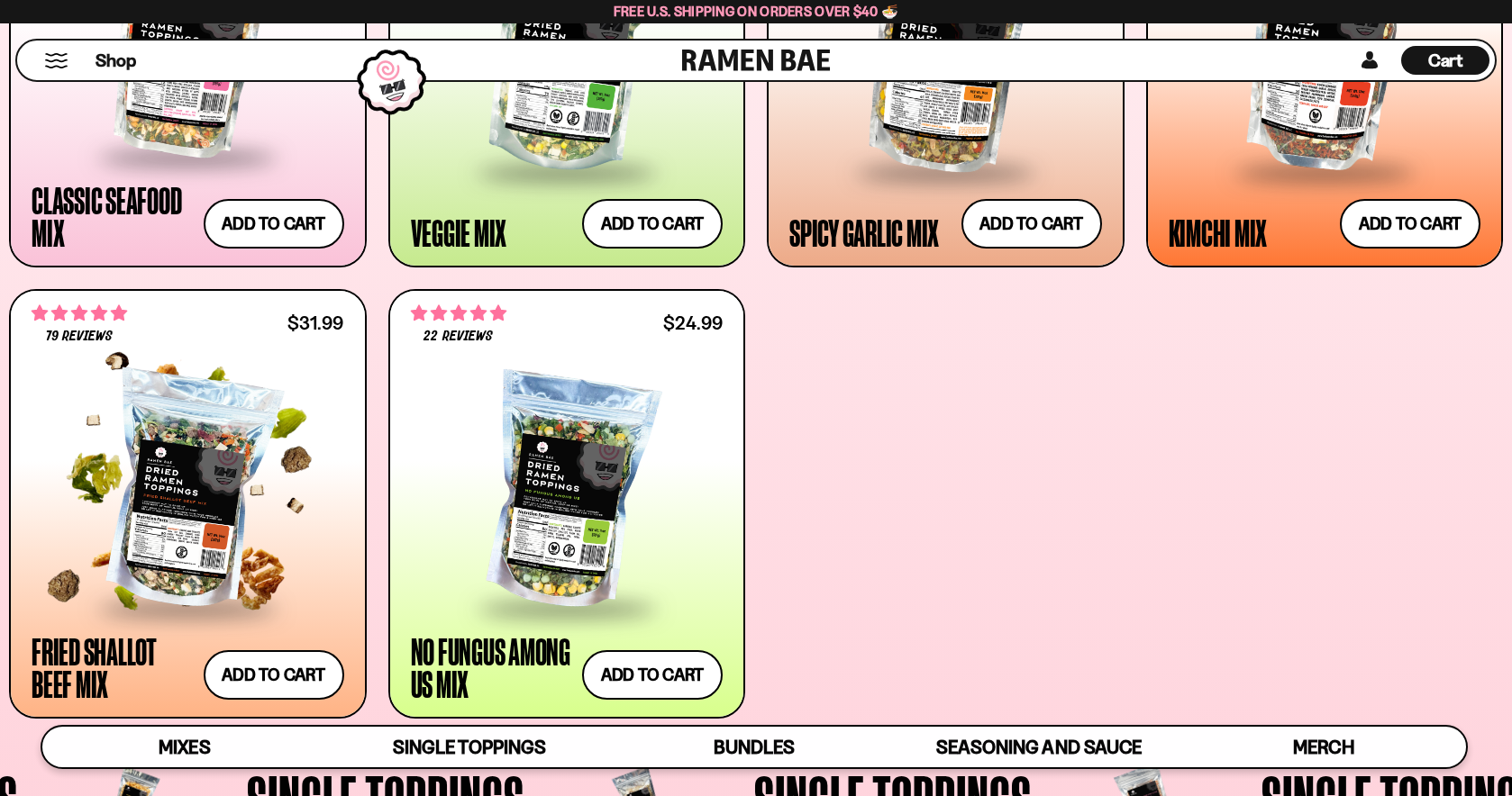
scroll to position [998, 0]
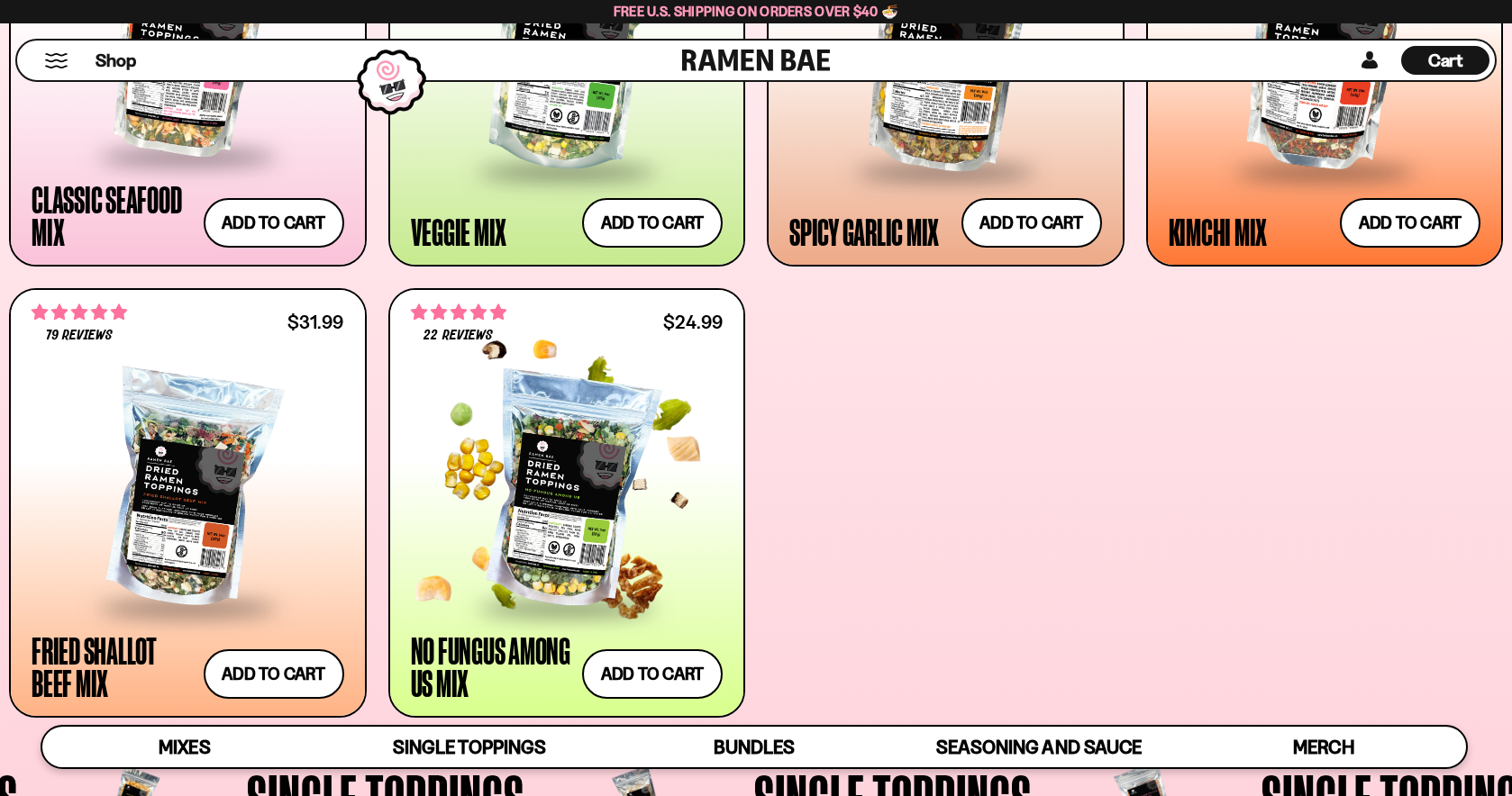
click at [590, 518] on div at bounding box center [567, 490] width 312 height 230
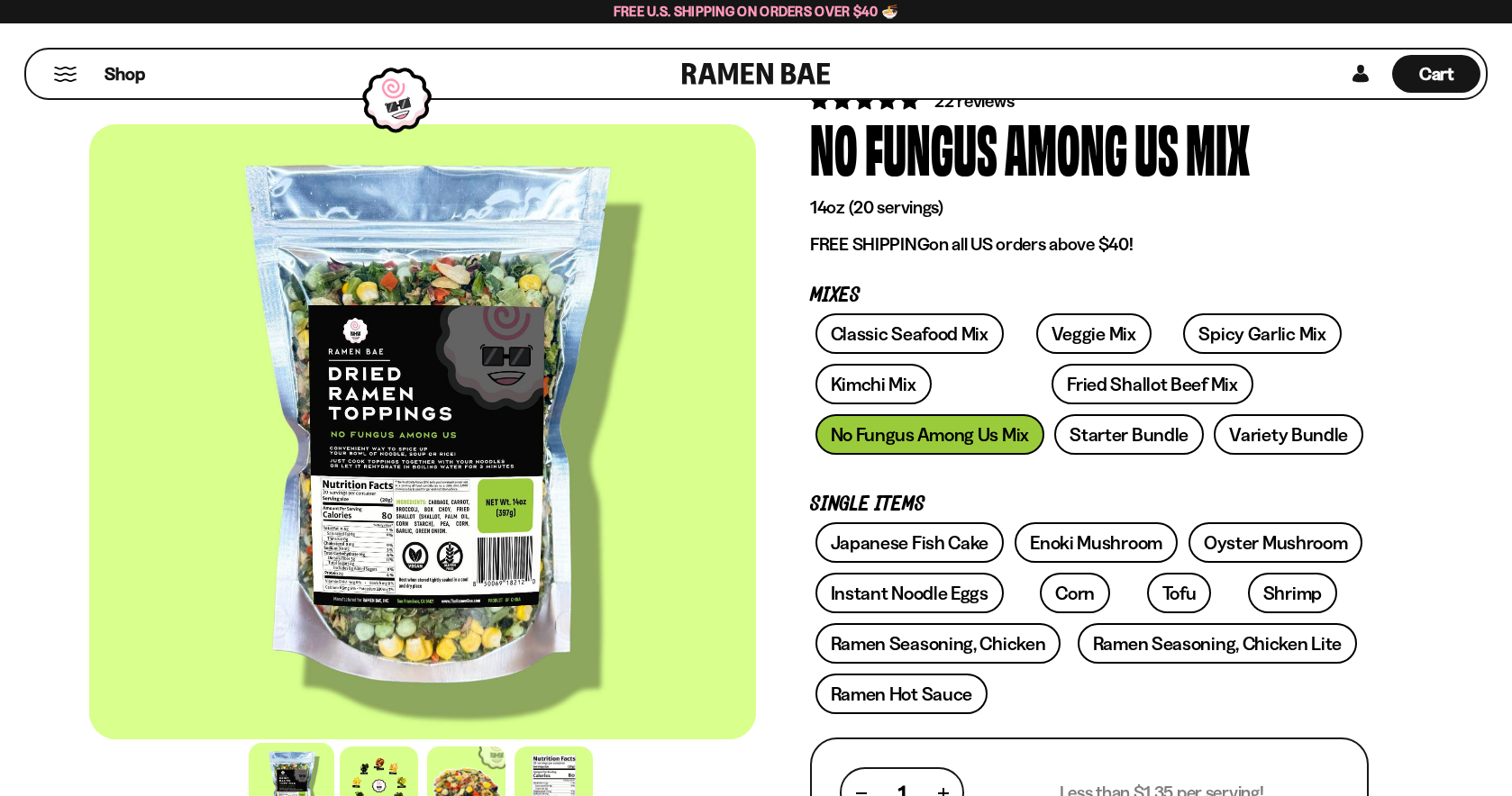
scroll to position [260, 0]
